Goal: Navigation & Orientation: Find specific page/section

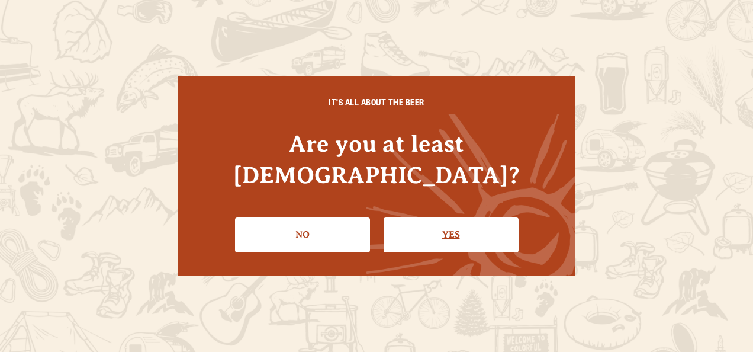
click at [425, 225] on link "Yes" at bounding box center [450, 234] width 135 height 34
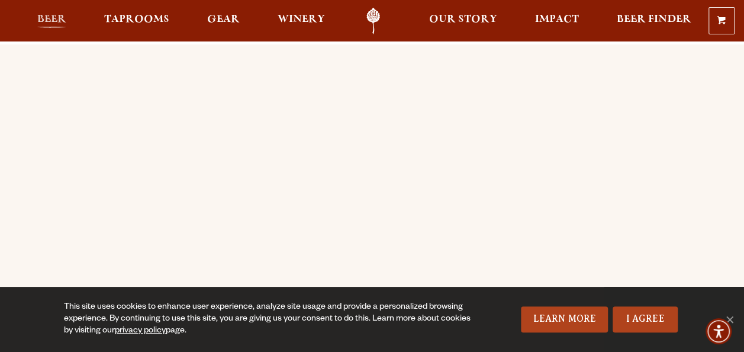
click at [59, 19] on span "Beer" at bounding box center [51, 19] width 29 height 9
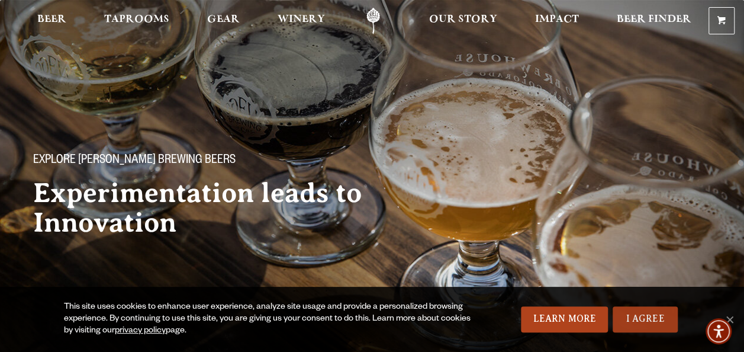
click at [642, 315] on link "I Agree" at bounding box center [644, 319] width 65 height 26
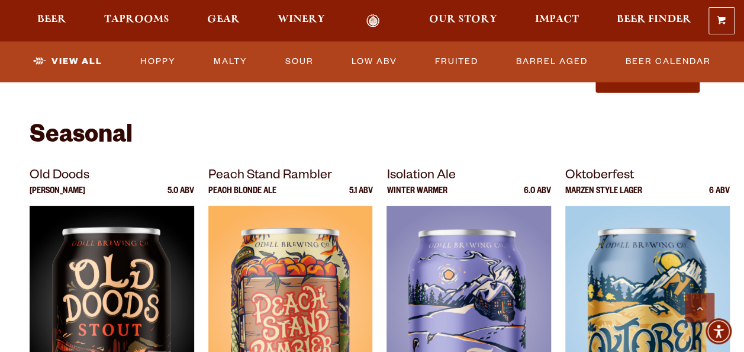
scroll to position [1604, 0]
